Goal: Browse casually

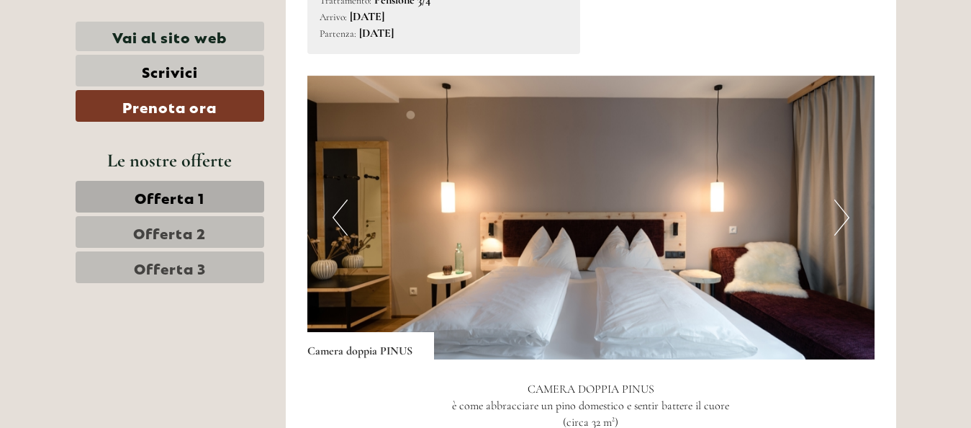
scroll to position [954, 0]
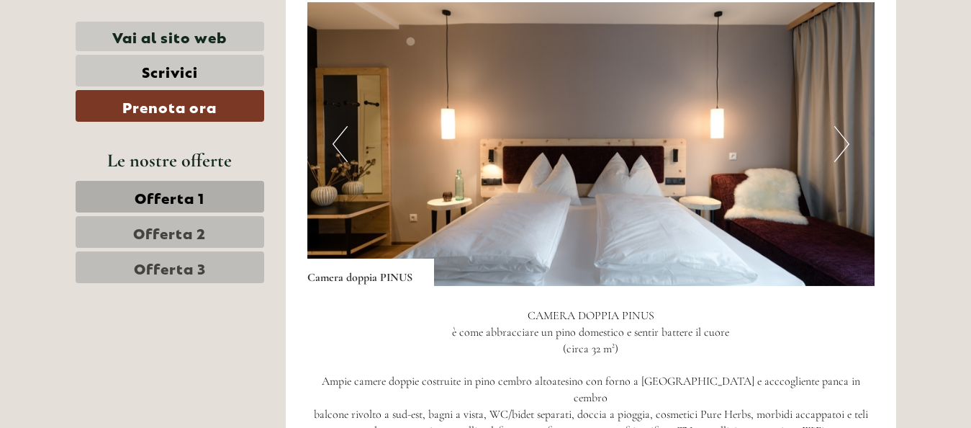
click at [841, 145] on button "Next" at bounding box center [841, 144] width 15 height 36
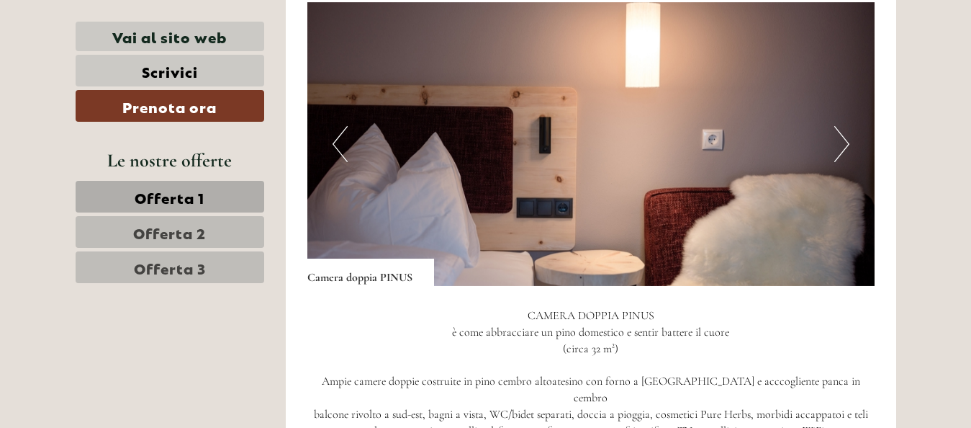
click at [841, 145] on button "Next" at bounding box center [841, 144] width 15 height 36
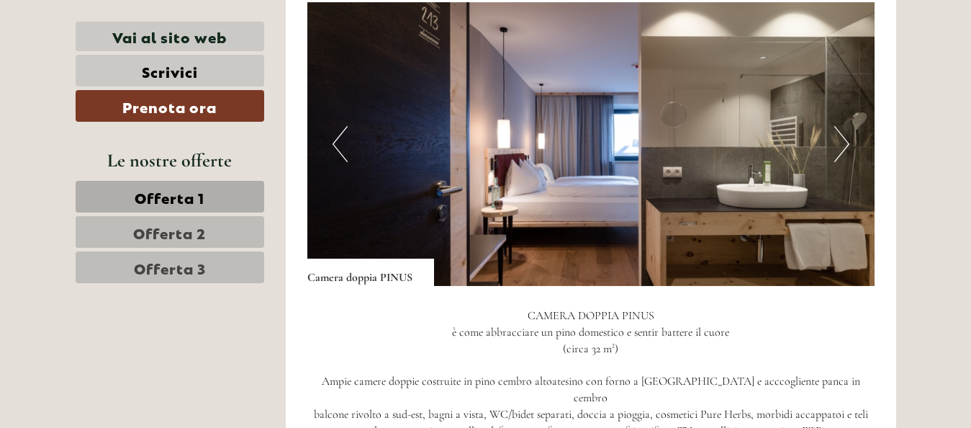
click at [841, 145] on button "Next" at bounding box center [841, 144] width 15 height 36
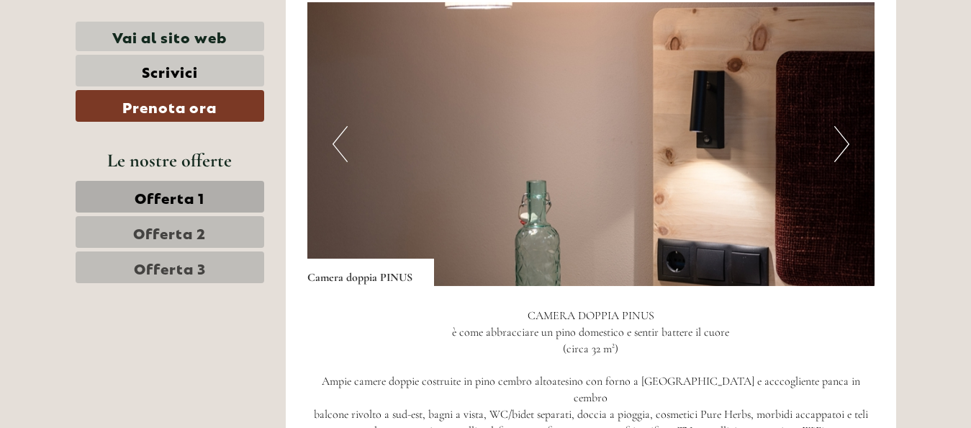
click at [842, 150] on button "Next" at bounding box center [841, 144] width 15 height 36
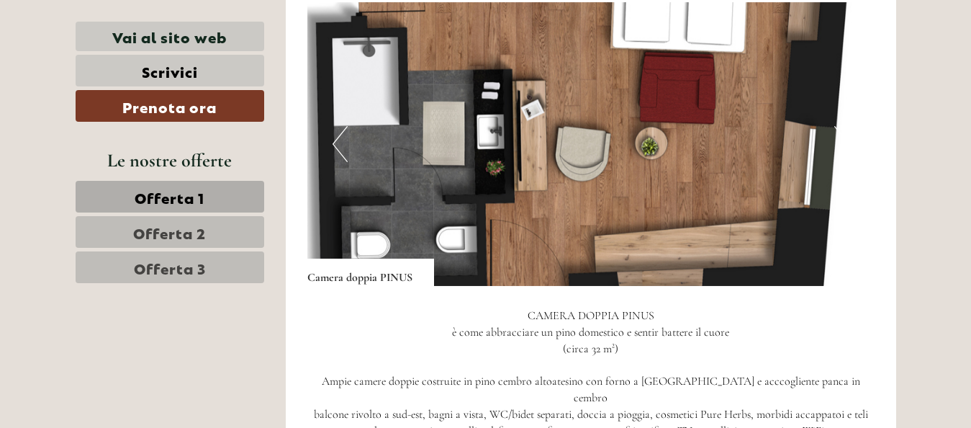
click at [842, 151] on button "Next" at bounding box center [841, 144] width 15 height 36
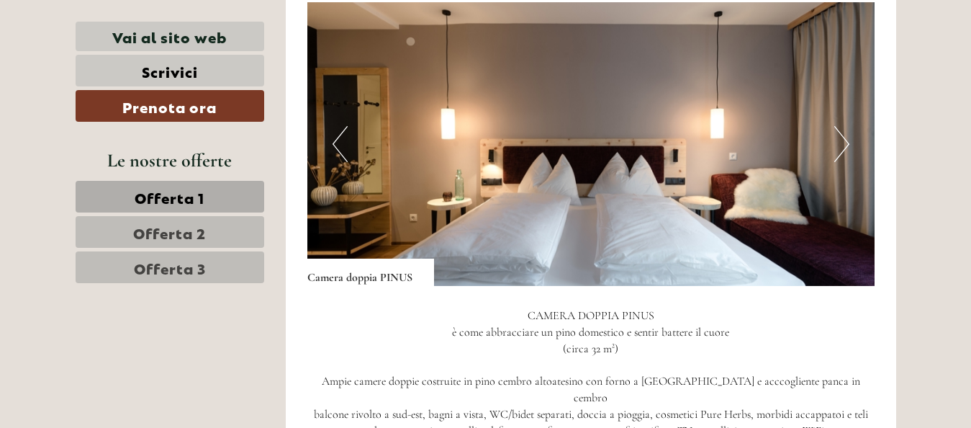
click at [842, 151] on button "Next" at bounding box center [841, 144] width 15 height 36
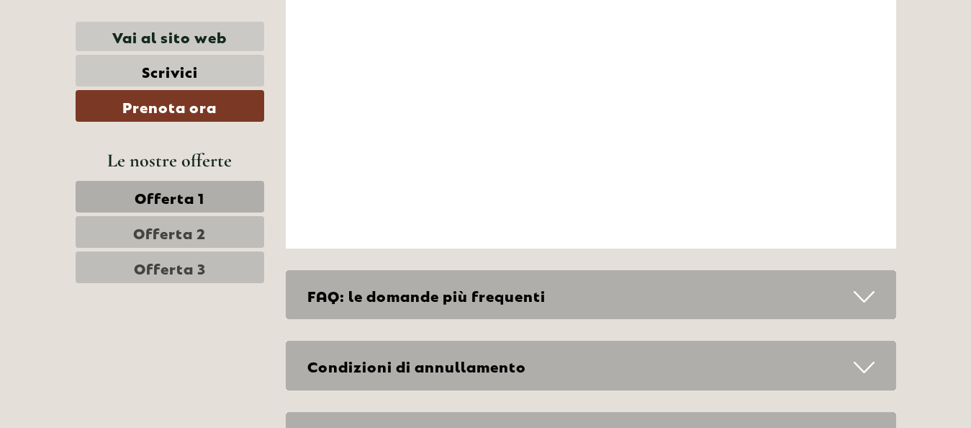
scroll to position [6168, 0]
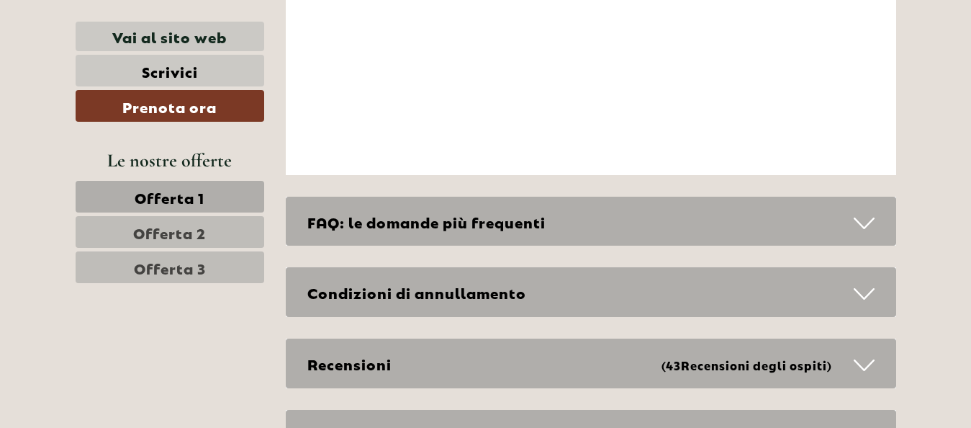
click at [859, 211] on icon at bounding box center [864, 223] width 21 height 24
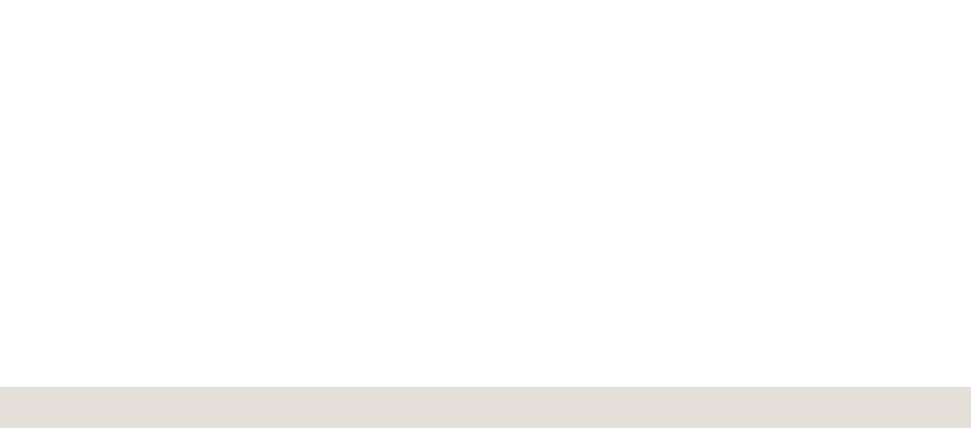
scroll to position [73, 0]
